Goal: Transaction & Acquisition: Purchase product/service

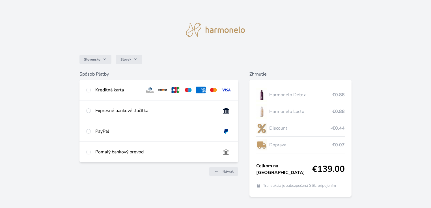
click at [116, 89] on div "Kreditná karta" at bounding box center [117, 89] width 45 height 7
radio input "true"
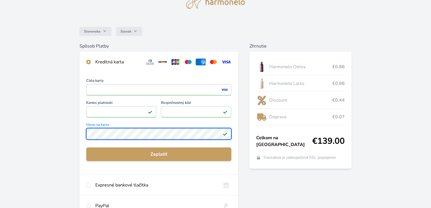
scroll to position [68, 0]
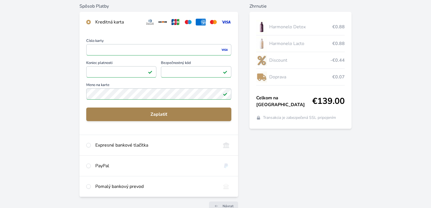
click at [161, 113] on span "Zaplatiť" at bounding box center [159, 114] width 136 height 7
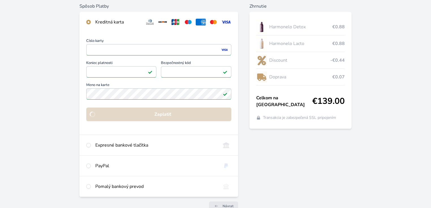
scroll to position [38, 0]
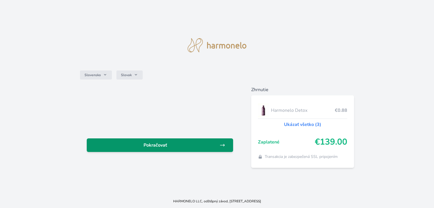
click at [160, 145] on span "Pokračovať" at bounding box center [155, 145] width 128 height 7
